Goal: Find specific page/section: Find specific page/section

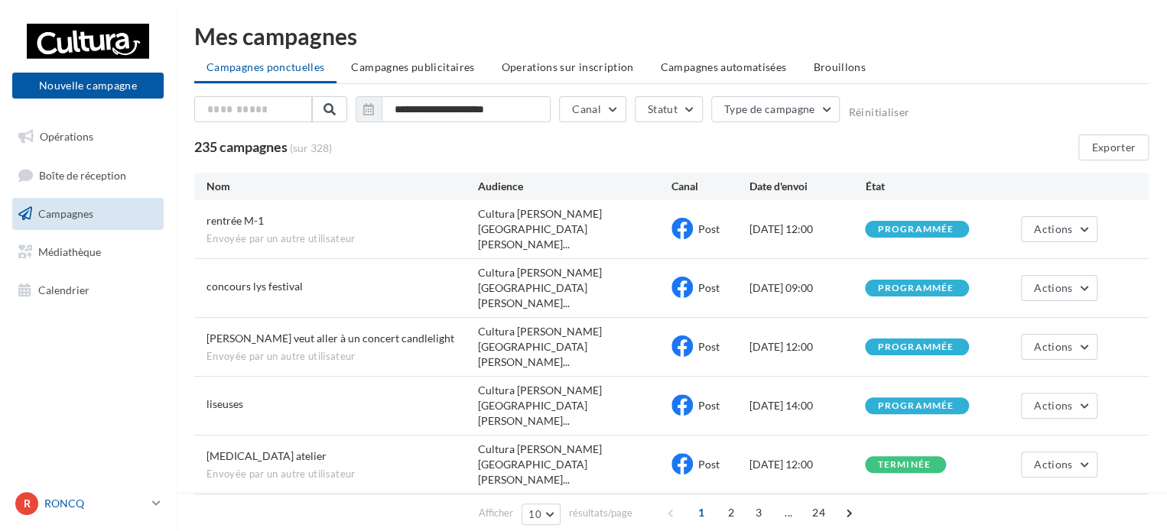
click at [127, 500] on p "RONCQ" at bounding box center [95, 503] width 102 height 15
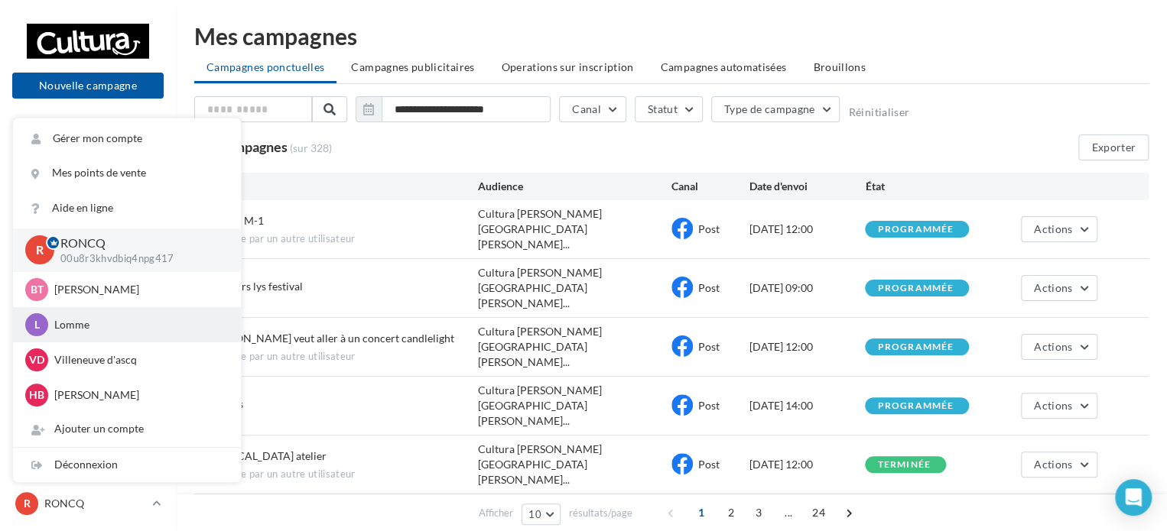
click at [107, 326] on p "Lomme" at bounding box center [138, 324] width 168 height 15
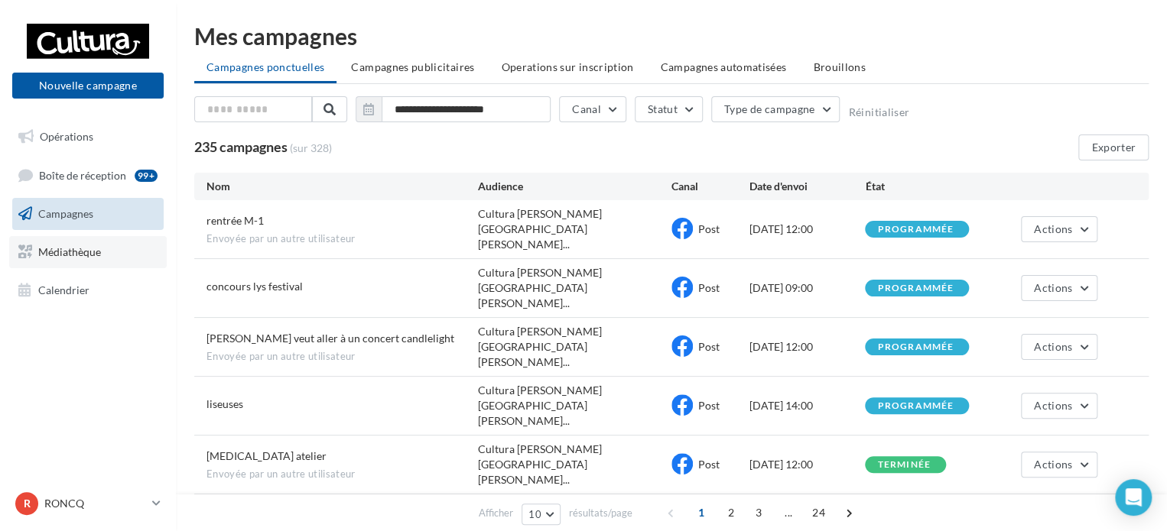
click at [93, 261] on link "Médiathèque" at bounding box center [87, 252] width 157 height 32
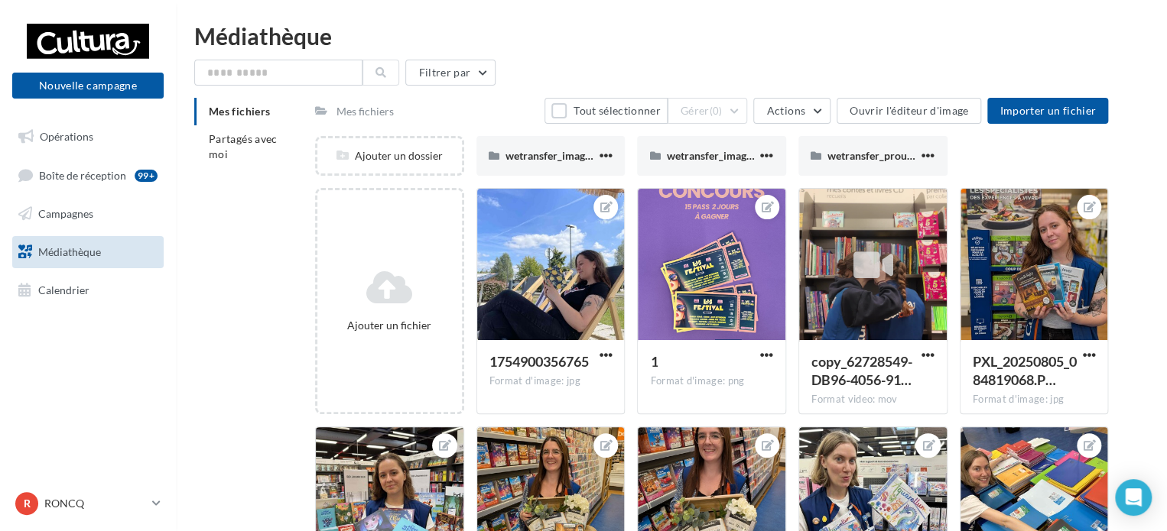
click at [86, 523] on div "R RONCQ 00u8r3khvdbiq4npg417" at bounding box center [88, 510] width 176 height 42
click at [86, 504] on p "RONCQ" at bounding box center [95, 503] width 102 height 15
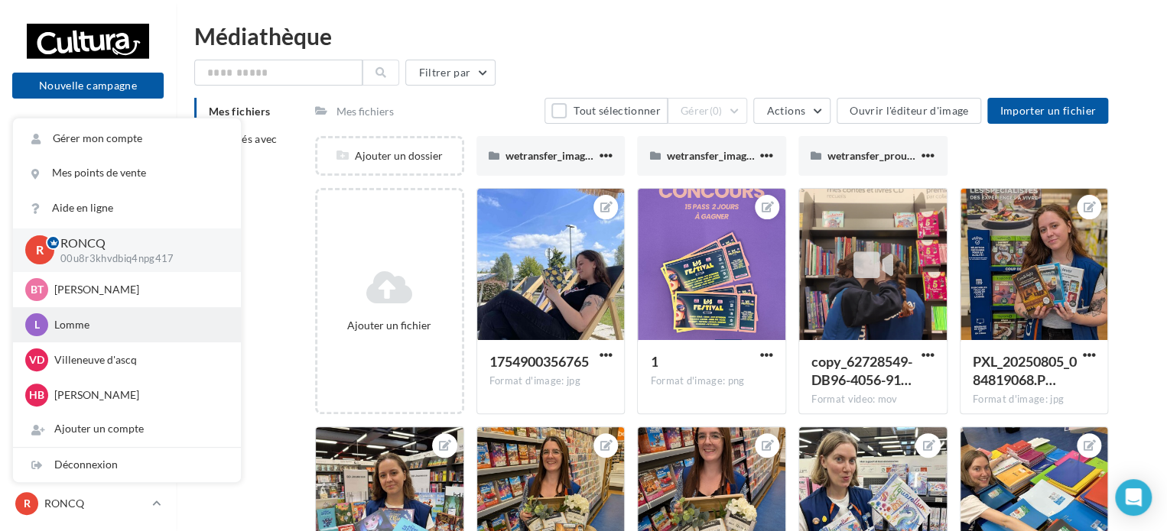
click at [71, 326] on p "Lomme" at bounding box center [138, 324] width 168 height 15
